Goal: Task Accomplishment & Management: Use online tool/utility

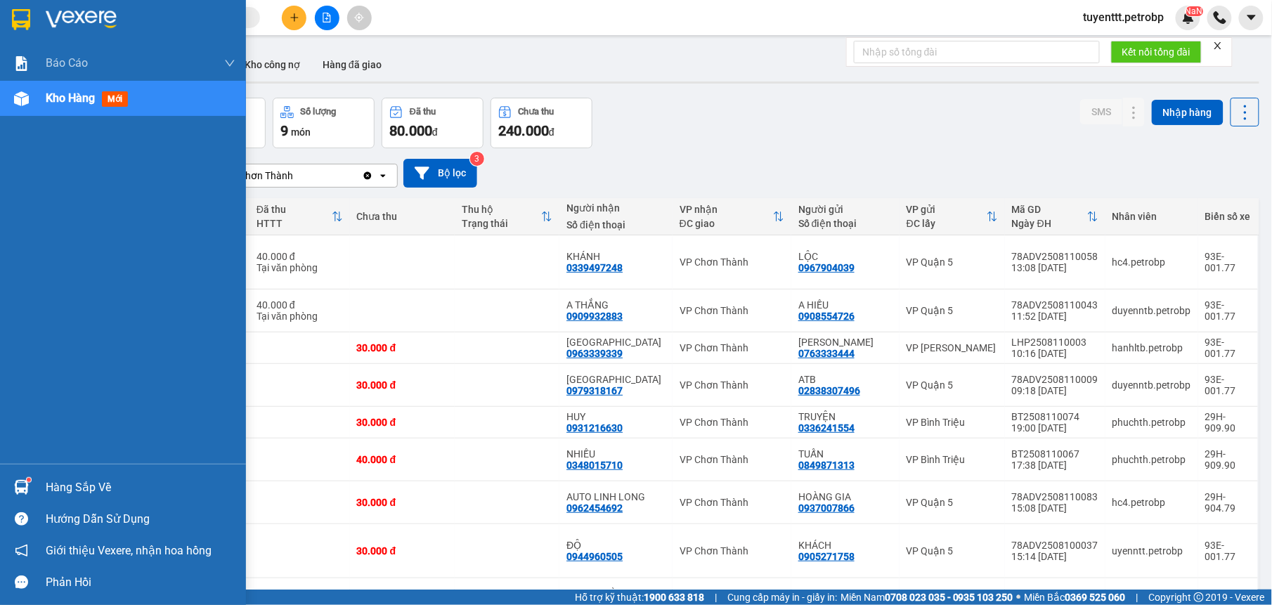
click at [28, 490] on img at bounding box center [21, 487] width 15 height 15
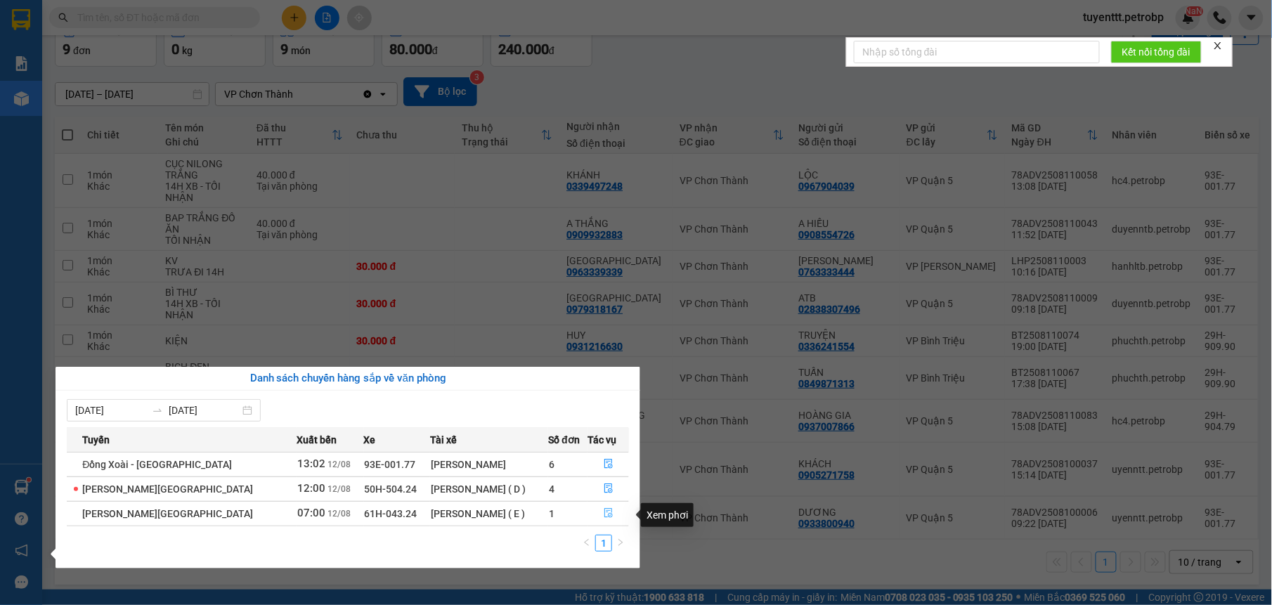
click at [605, 513] on icon "file-done" at bounding box center [608, 513] width 10 height 10
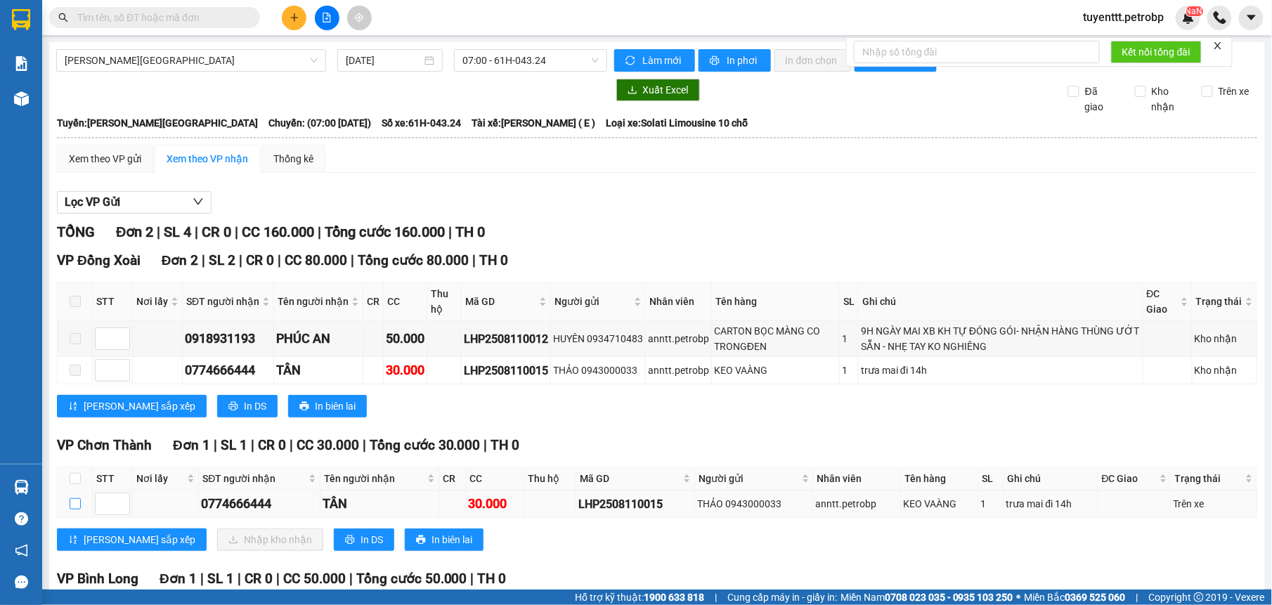
click at [76, 503] on input "checkbox" at bounding box center [75, 503] width 11 height 11
checkbox input "true"
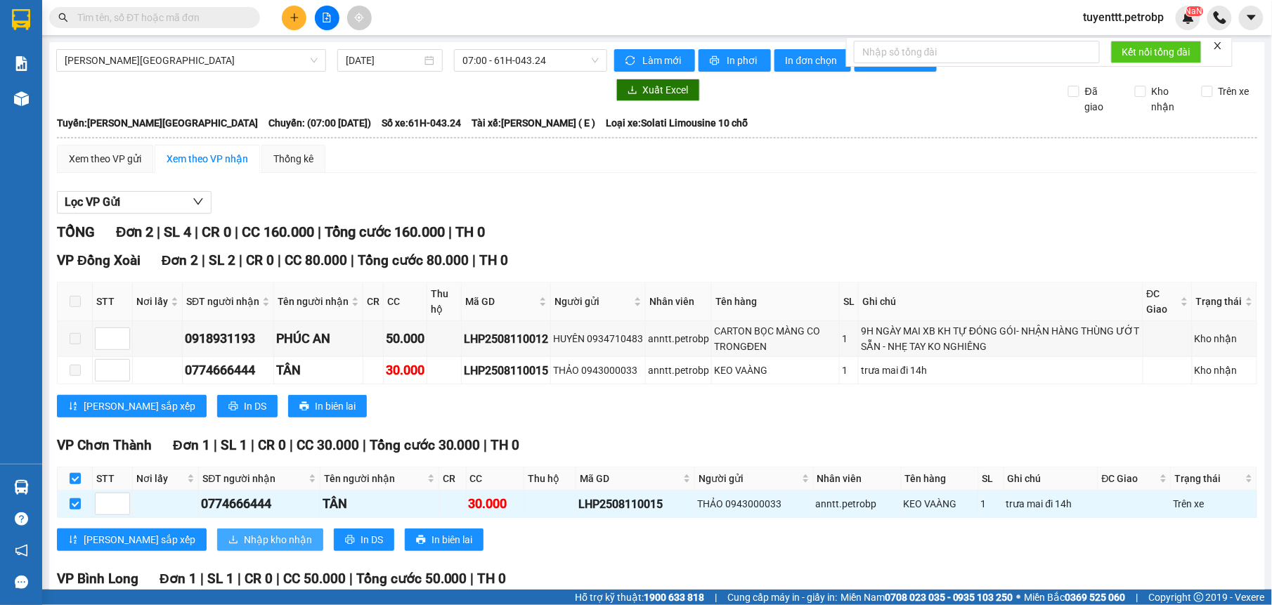
click at [228, 538] on icon "download" at bounding box center [233, 540] width 10 height 10
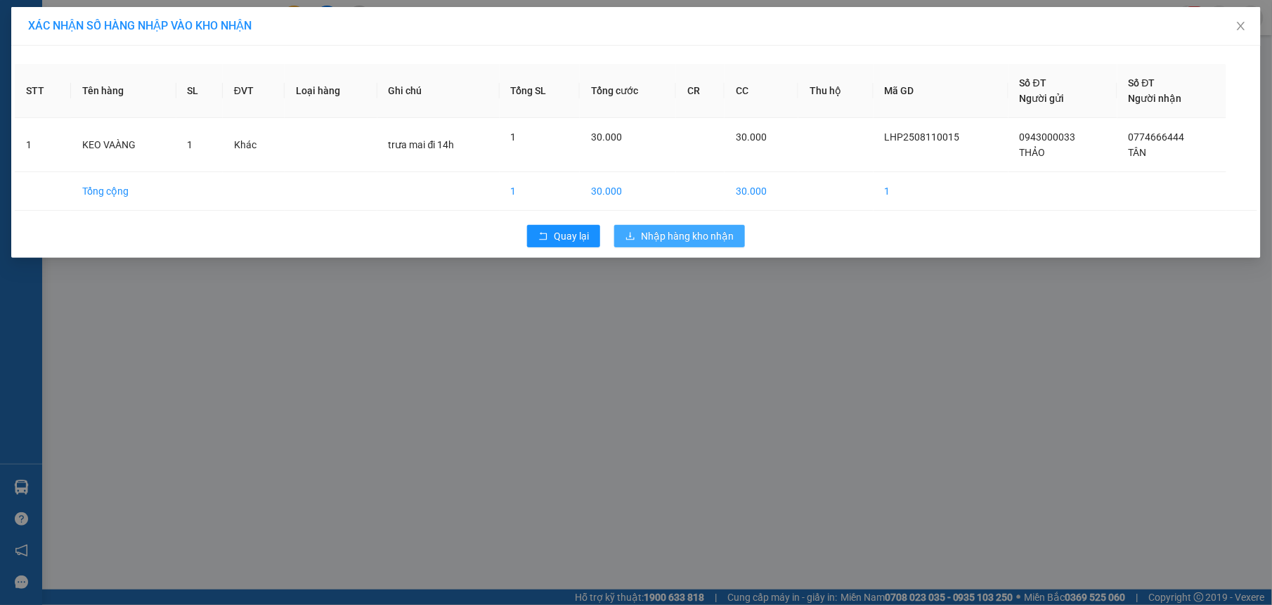
click at [680, 240] on span "Nhập hàng kho nhận" at bounding box center [687, 235] width 93 height 15
